Goal: Contribute content

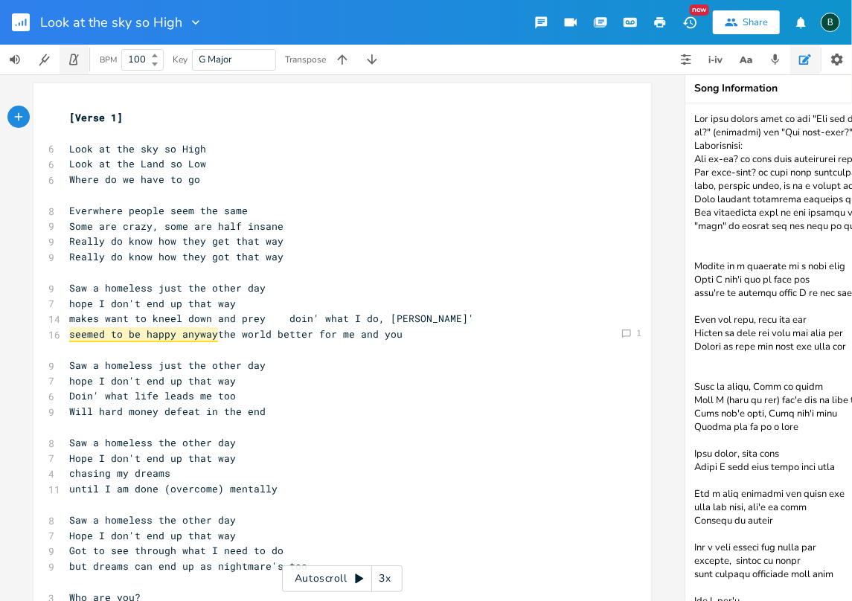
scroll to position [16, 0]
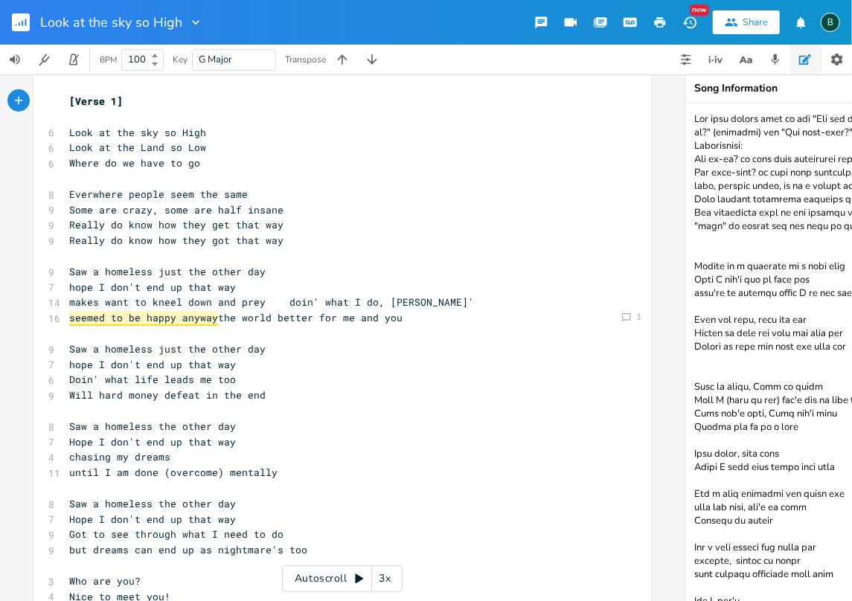
click at [22, 25] on icon "button" at bounding box center [22, 23] width 1 height 5
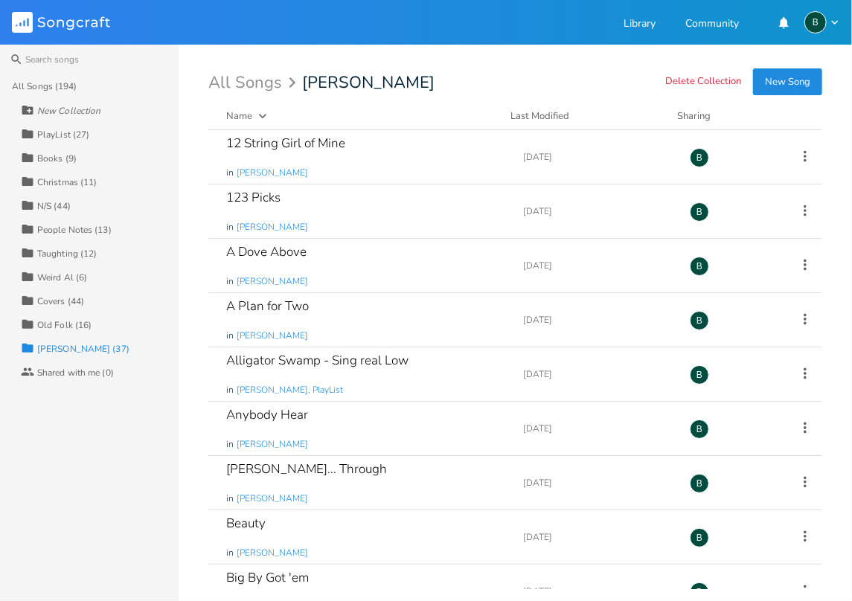
click at [63, 251] on div "Taughting (12)" at bounding box center [67, 253] width 60 height 9
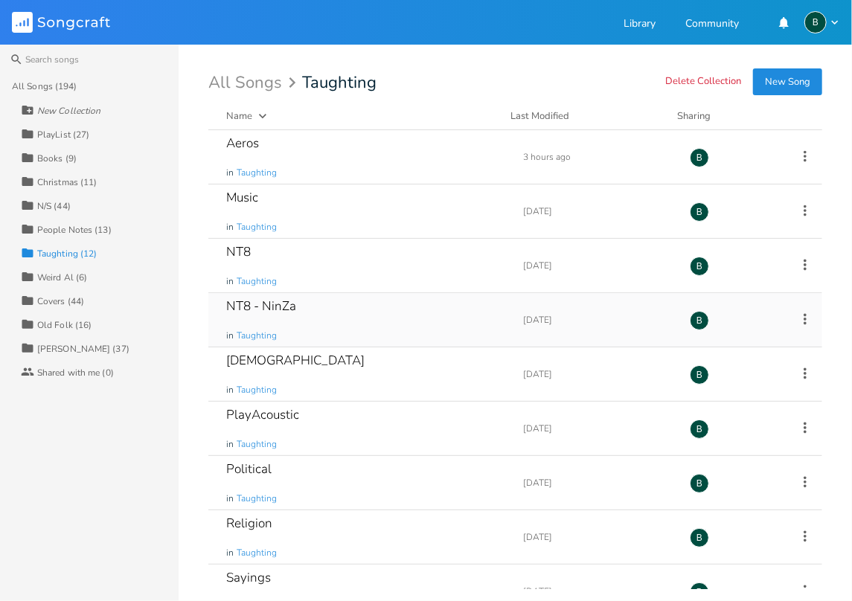
click at [268, 305] on div "NT8 - NinZa" at bounding box center [261, 306] width 70 height 13
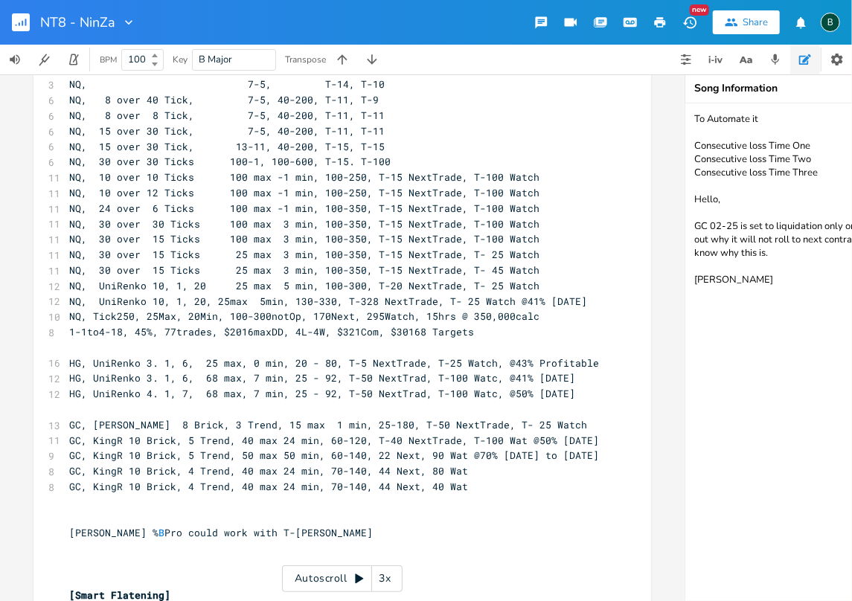
scroll to position [496, 0]
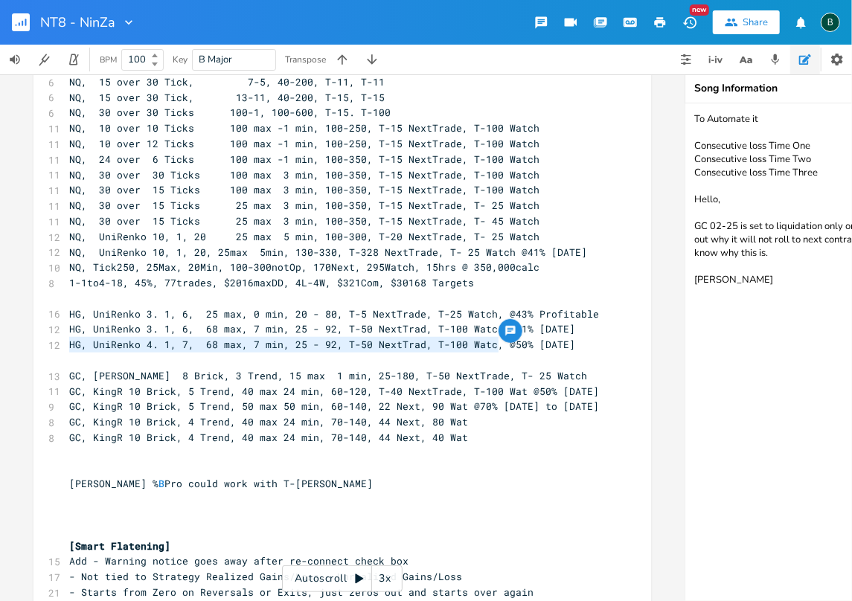
drag, startPoint x: 493, startPoint y: 344, endPoint x: 62, endPoint y: 341, distance: 430.0
click at [66, 341] on pre "HG, UniRenko 4. 1, 7, 68 max, 7 min, 25 - 92, T-50 NextTrad, T-100 Watc, @50% […" at bounding box center [334, 345] width 537 height 16
type textarea "​HG, UniRenko 4. 1, 7, 68 max, 7 min, 25 - 92, T-50 NextTrad, T-100 Watc,"
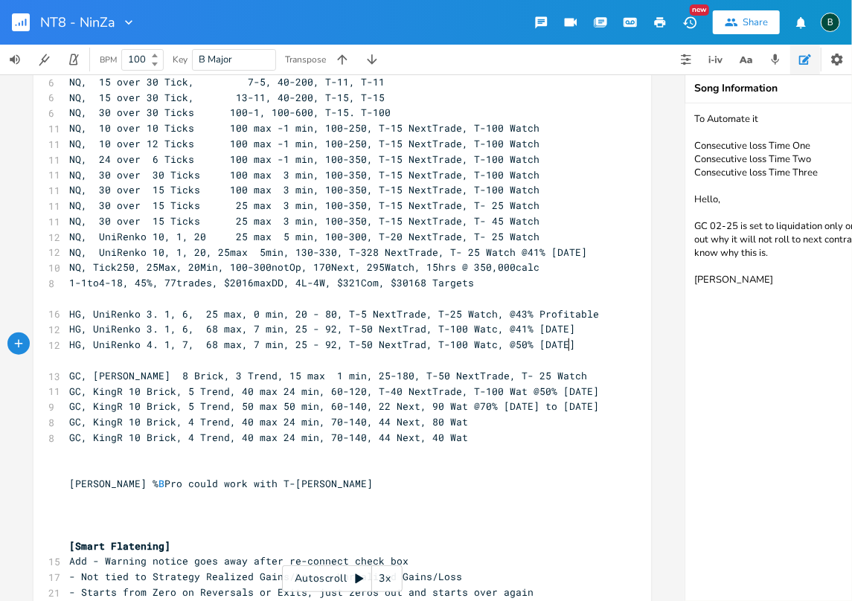
click at [564, 342] on pre "HG, UniRenko 4. 1, 7, 68 max, 7 min, 25 - 92, T-50 NextTrad, T-100 Watc, @50% […" at bounding box center [334, 345] width 537 height 16
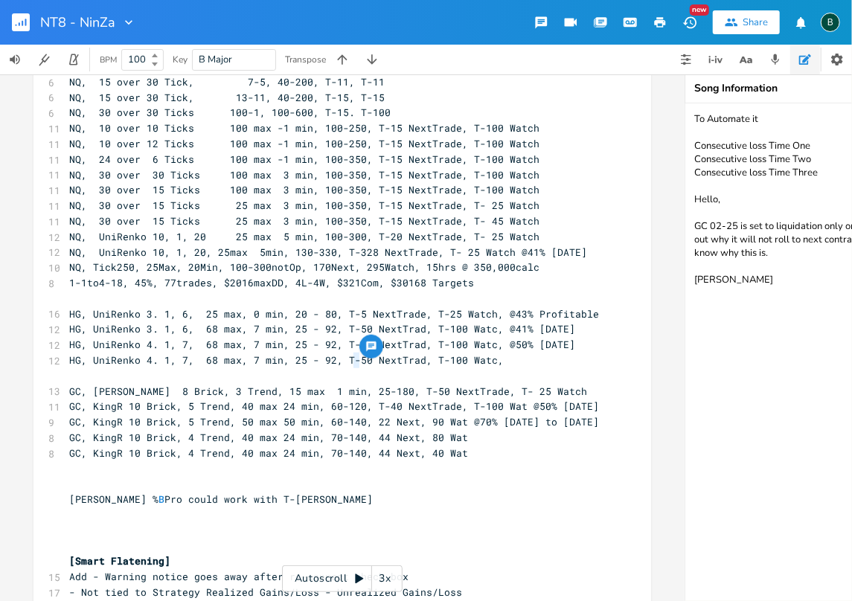
click at [351, 357] on span "HG, UniRenko 4. 1, 7, 68 max, 7 min, 25 - 92, T-50 NextTrad, T-100 Watc," at bounding box center [286, 359] width 435 height 13
type textarea "4"
